Goal: Task Accomplishment & Management: Manage account settings

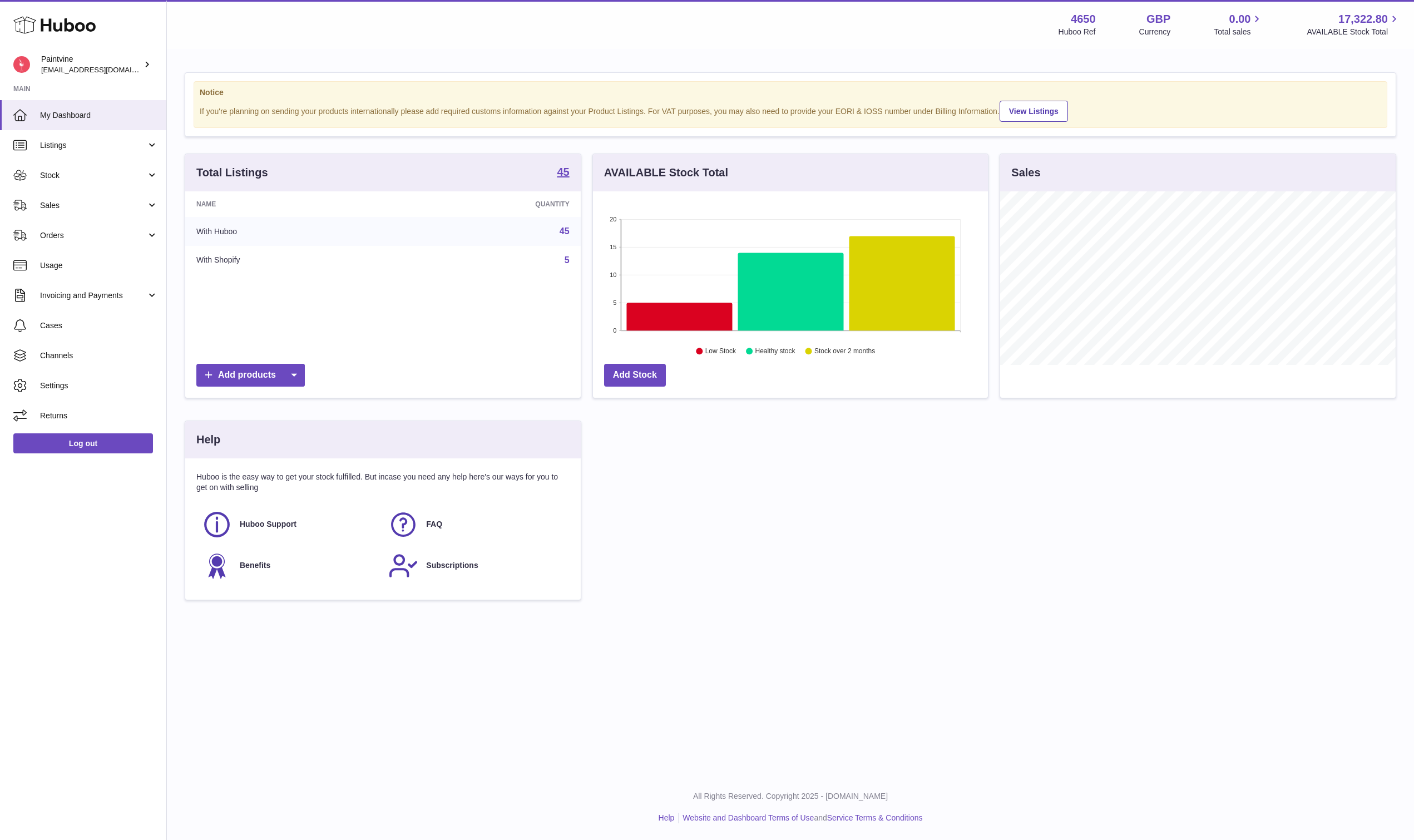
scroll to position [174, 395]
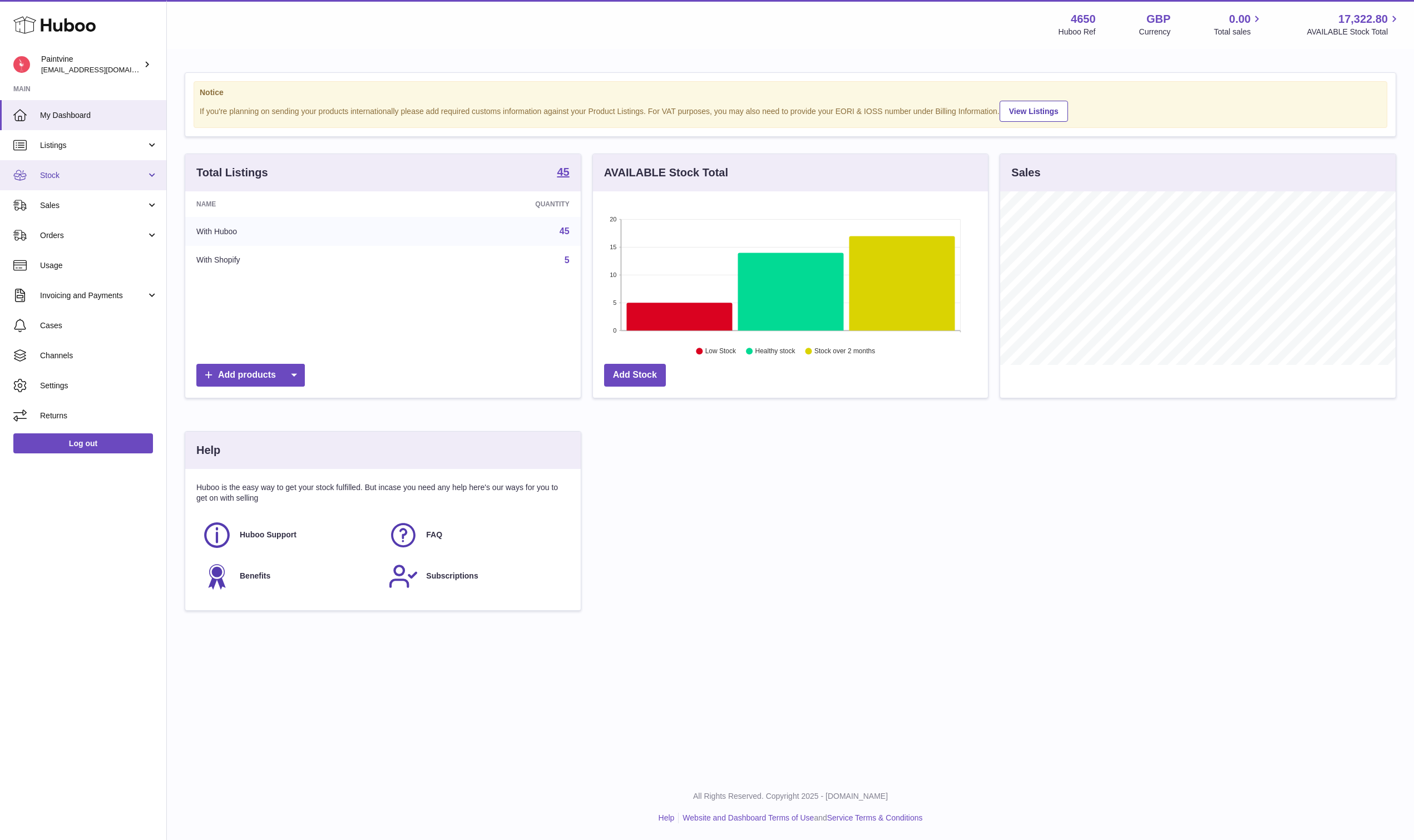
click at [52, 168] on link "Stock" at bounding box center [83, 175] width 166 height 30
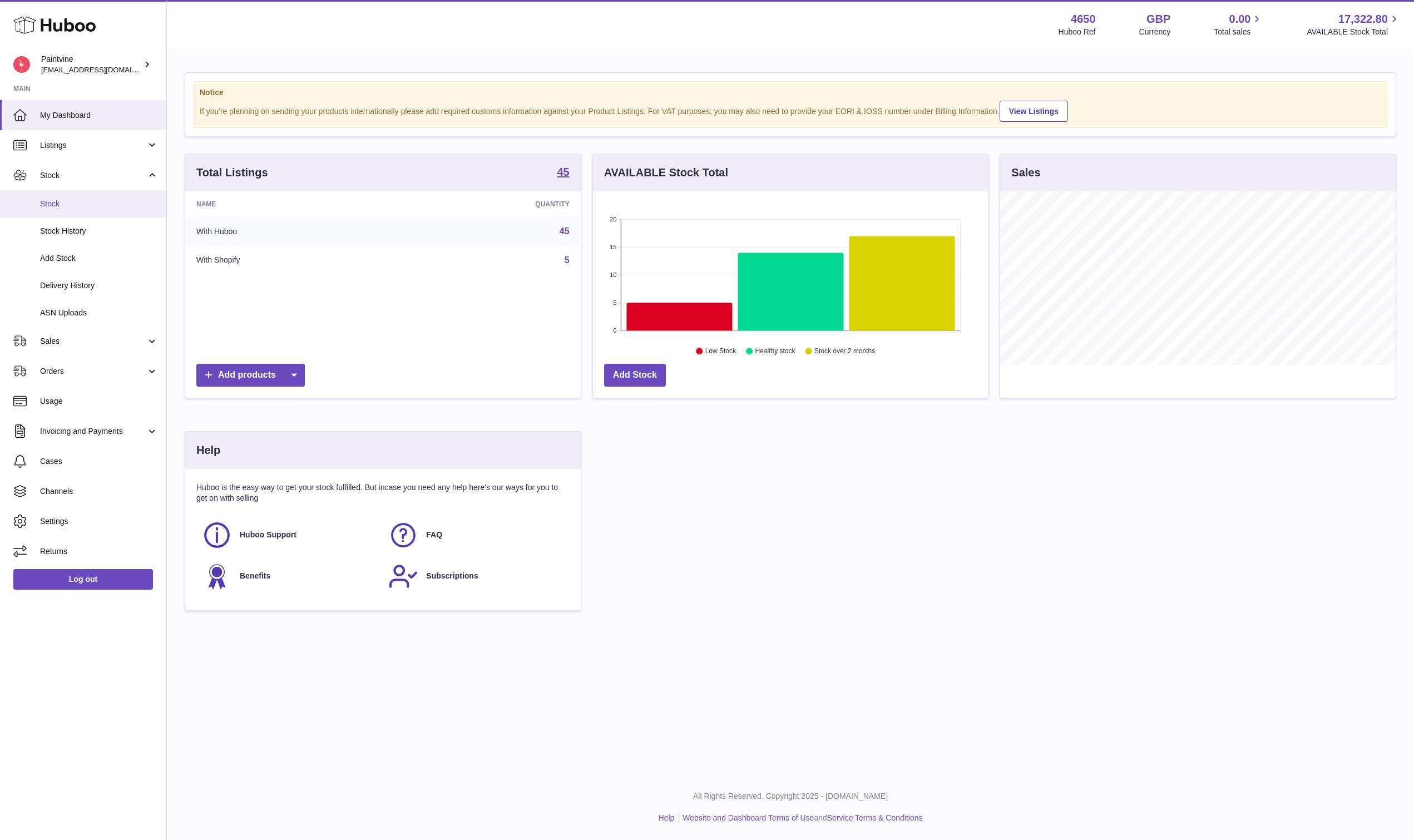
click at [66, 215] on link "Stock" at bounding box center [83, 204] width 166 height 27
